Goal: Navigation & Orientation: Find specific page/section

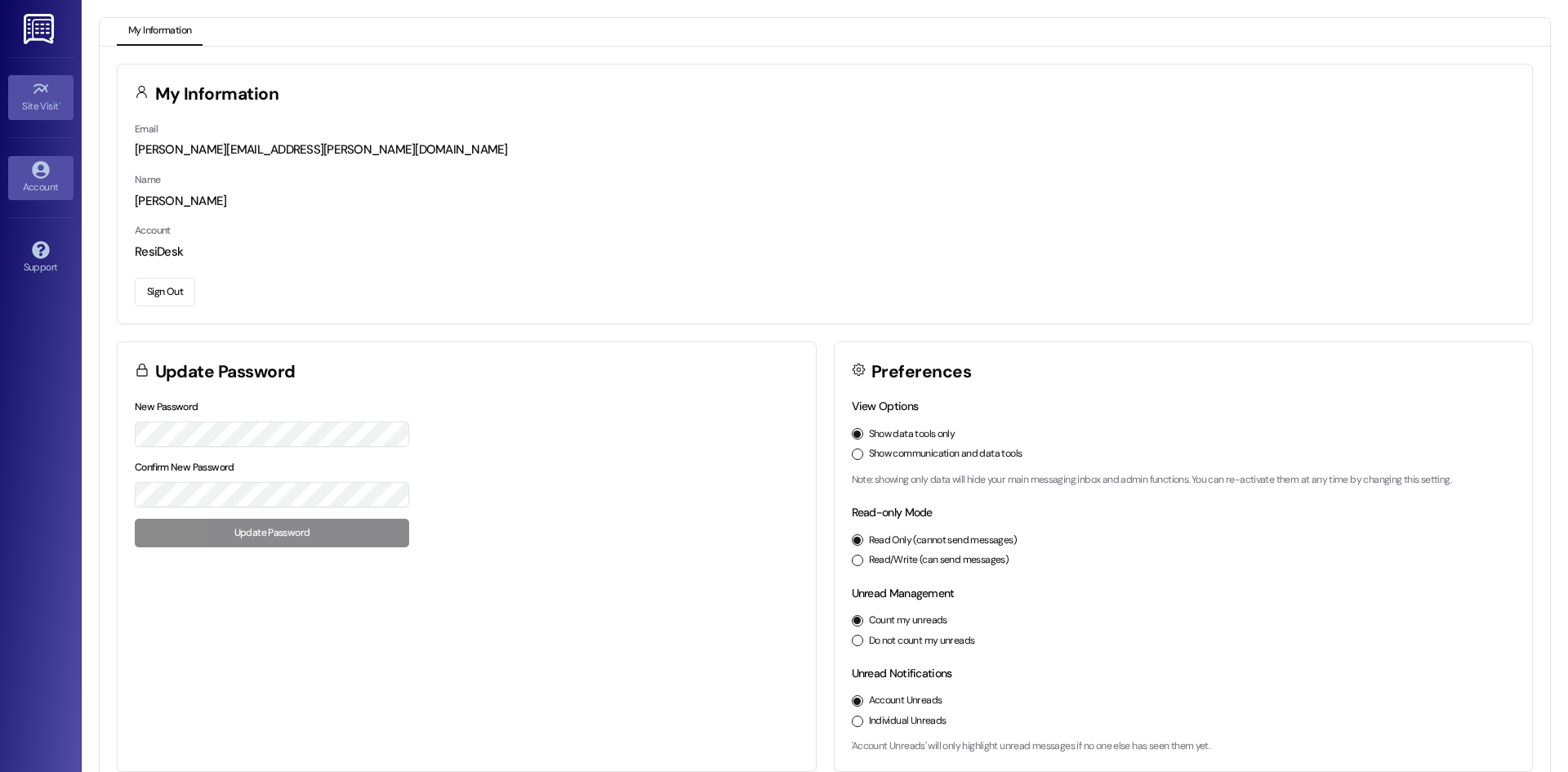
click at [43, 98] on div "Site Visit •" at bounding box center [41, 106] width 82 height 16
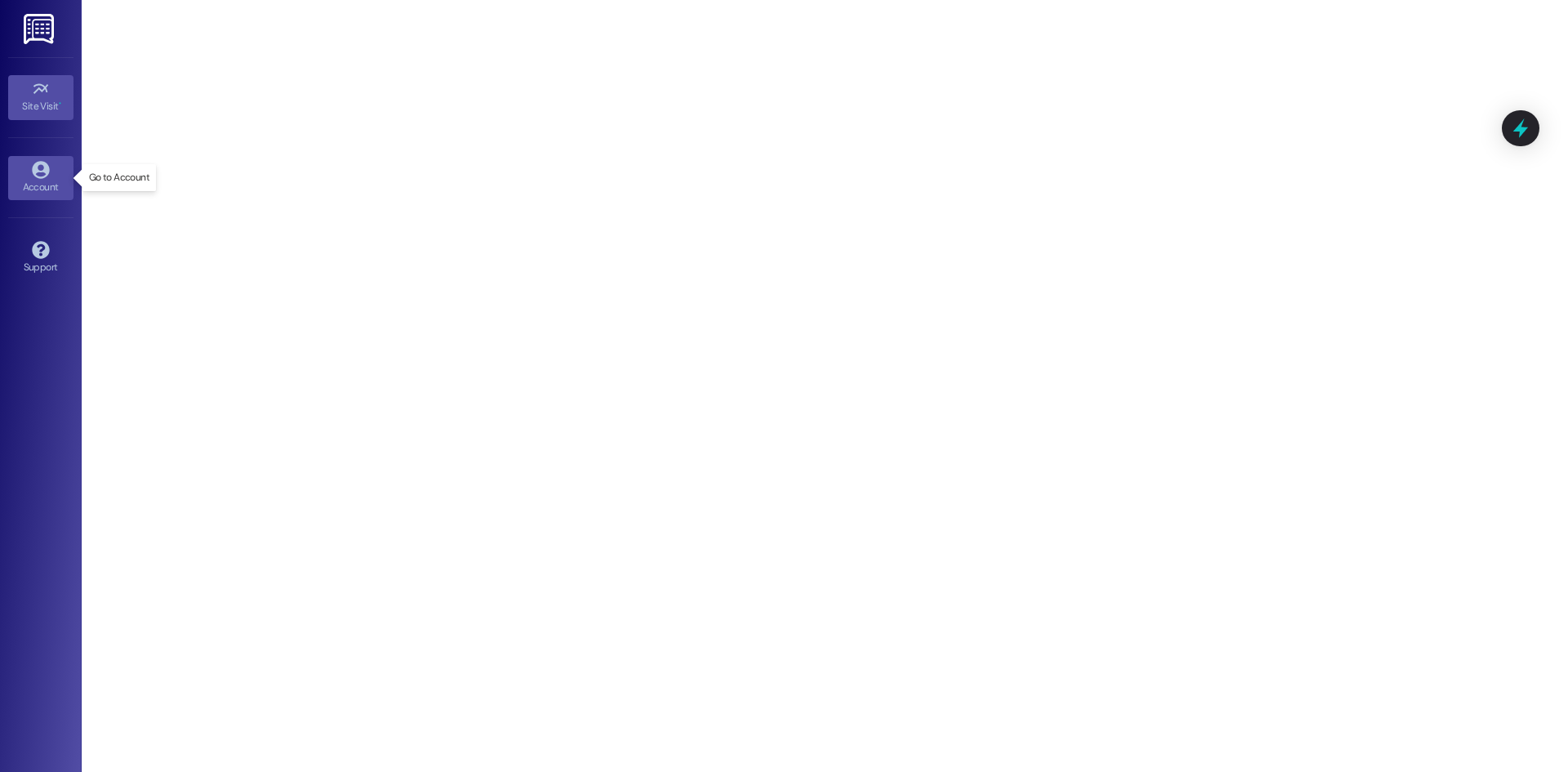
click at [44, 167] on icon at bounding box center [40, 169] width 17 height 17
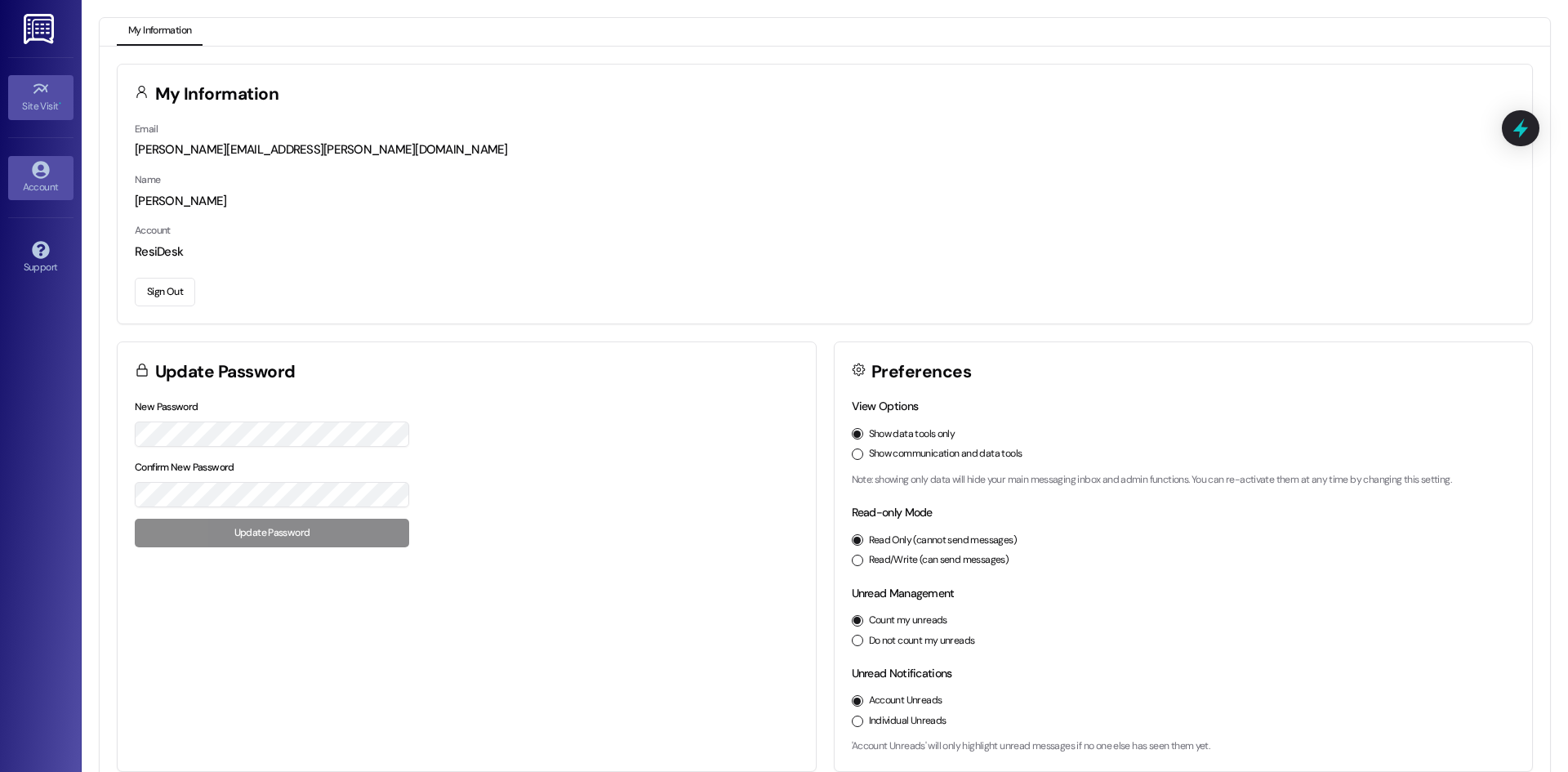
click at [35, 93] on icon at bounding box center [40, 89] width 15 height 10
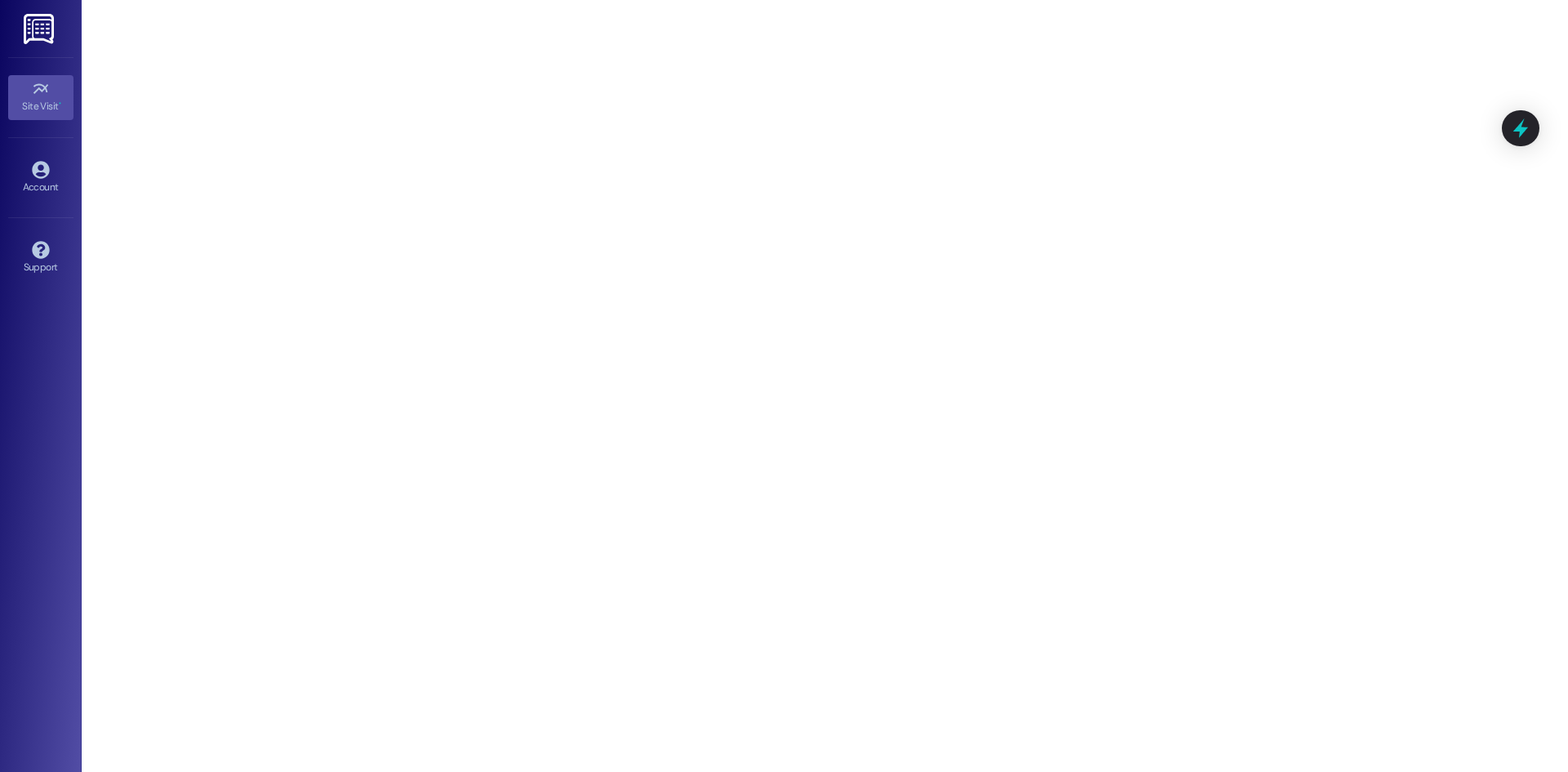
click at [33, 33] on img at bounding box center [40, 28] width 34 height 30
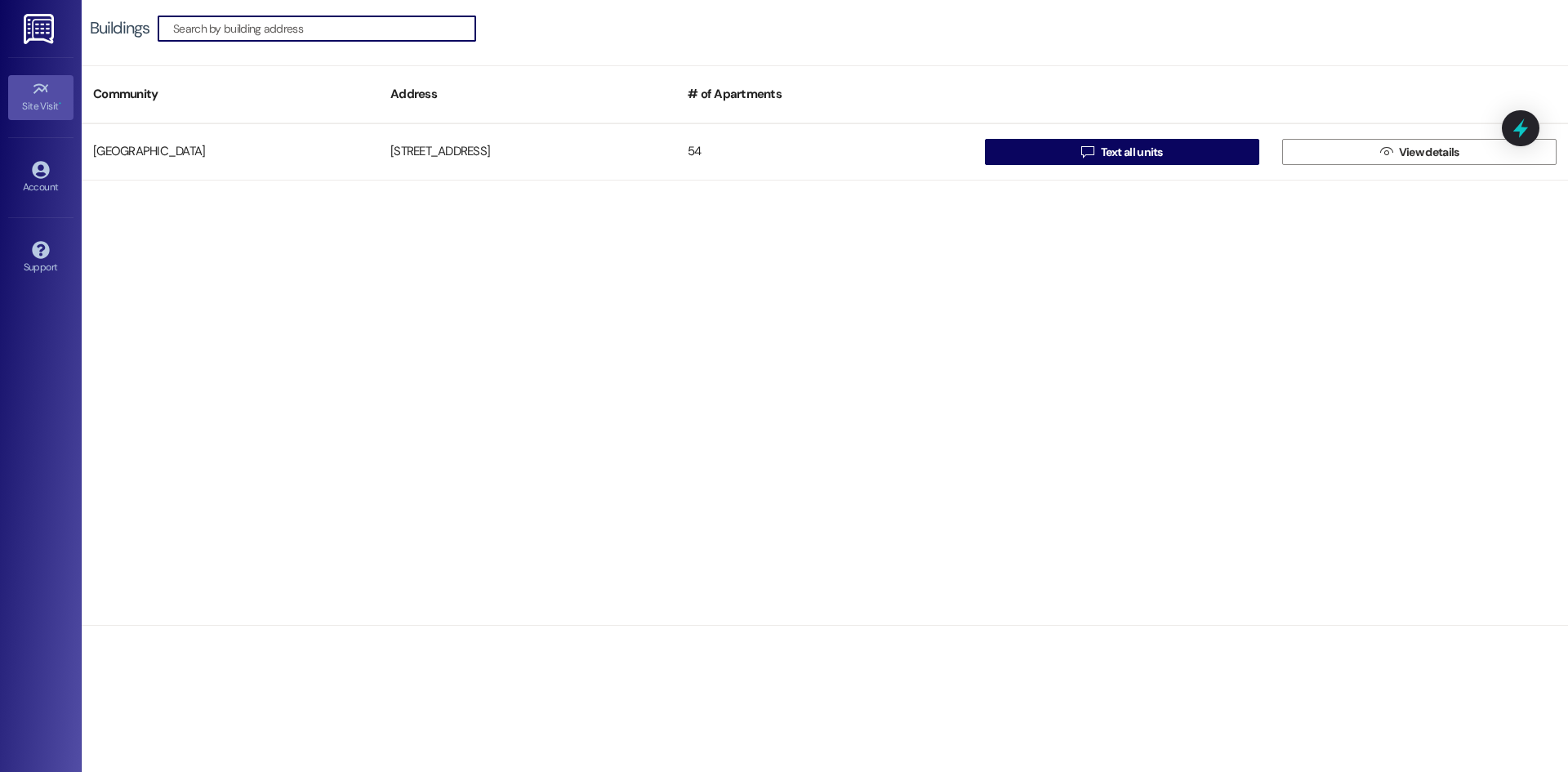
click at [44, 100] on div "Site Visit •" at bounding box center [41, 106] width 82 height 16
